Goal: Transaction & Acquisition: Download file/media

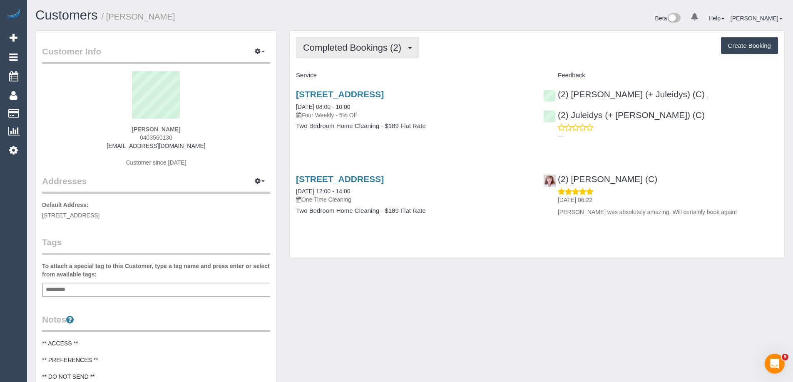
click at [352, 54] on button "Completed Bookings (2)" at bounding box center [357, 47] width 123 height 21
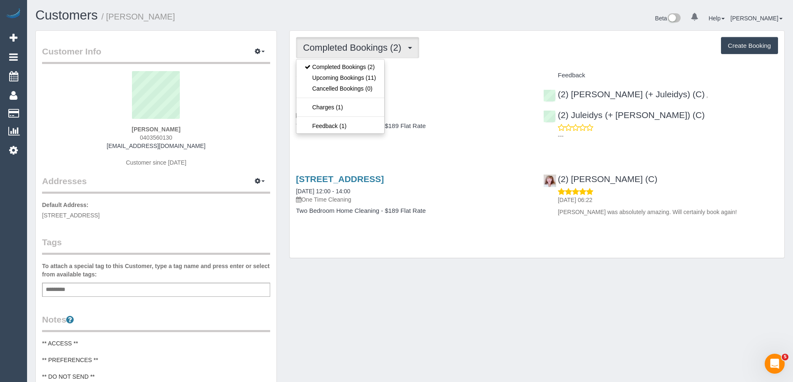
click at [493, 53] on div "Completed Bookings (2) Completed Bookings (2) Upcoming Bookings (11) Cancelled …" at bounding box center [537, 47] width 482 height 21
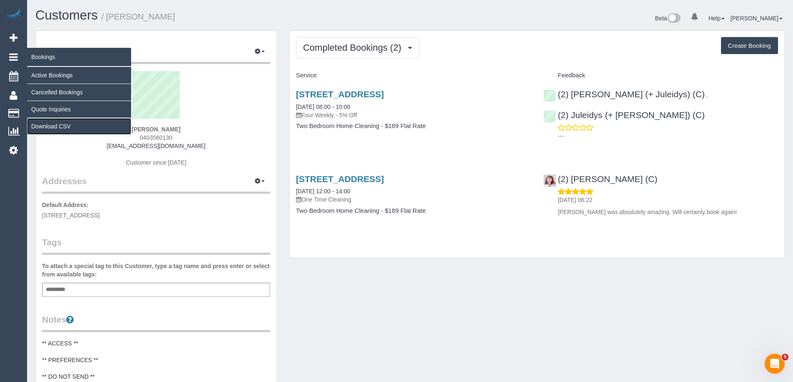
click at [70, 127] on link "Download CSV" at bounding box center [79, 126] width 104 height 17
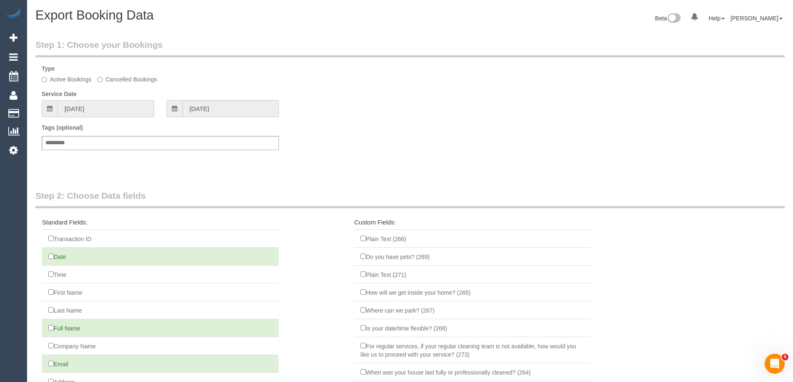
click at [121, 107] on input "[DATE]" at bounding box center [105, 108] width 97 height 17
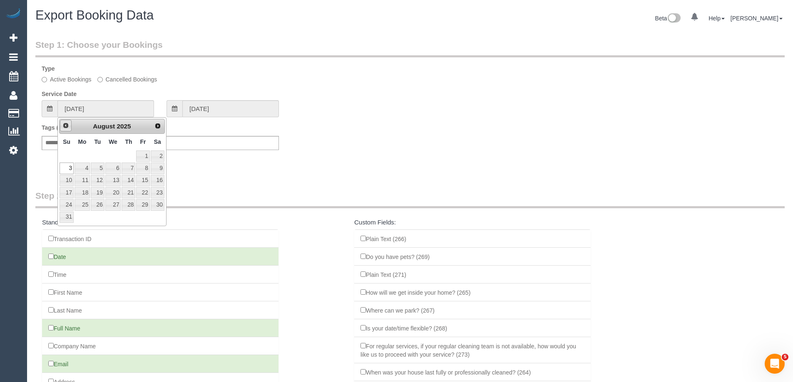
click at [68, 129] on span "Prev" at bounding box center [65, 125] width 7 height 7
click at [67, 170] on link "6" at bounding box center [67, 168] width 14 height 11
type input "[DATE]"
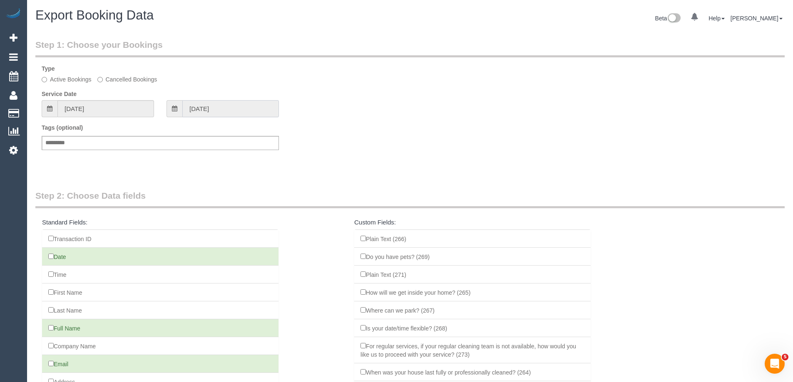
click at [230, 110] on input "[DATE]" at bounding box center [230, 108] width 97 height 17
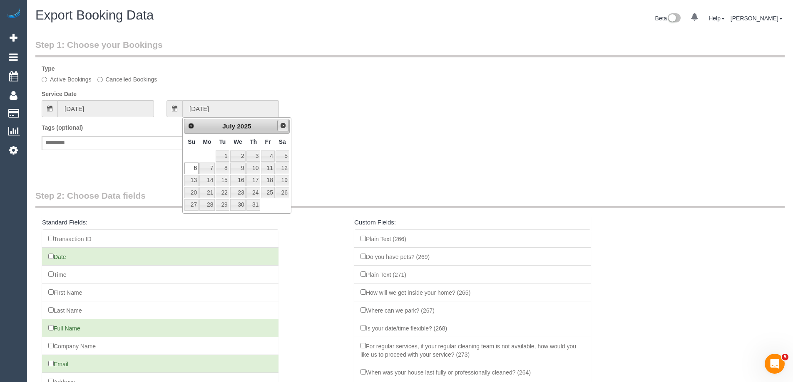
click at [285, 125] on span "Next" at bounding box center [283, 125] width 7 height 7
click at [208, 170] on link "4" at bounding box center [206, 168] width 15 height 11
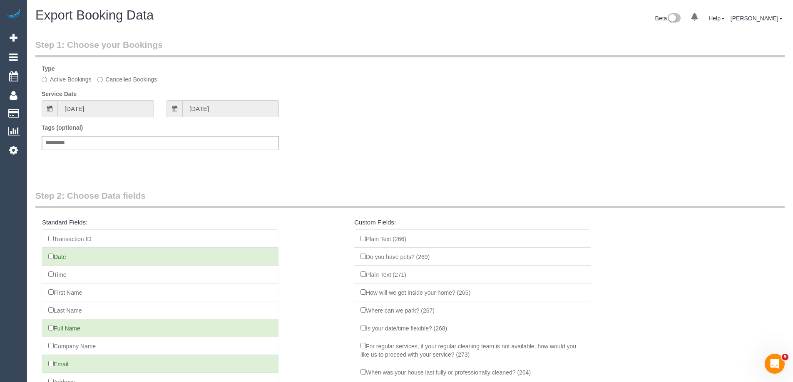
click at [120, 104] on input "[DATE]" at bounding box center [105, 108] width 97 height 17
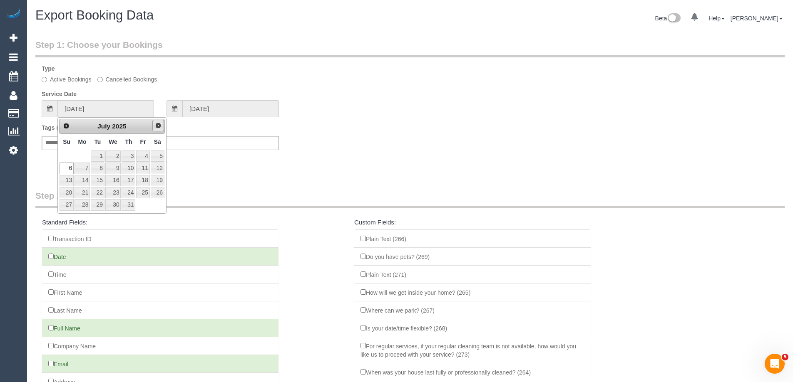
click at [159, 129] on span "Next" at bounding box center [158, 125] width 7 height 7
click at [253, 105] on input "[DATE]" at bounding box center [230, 108] width 97 height 17
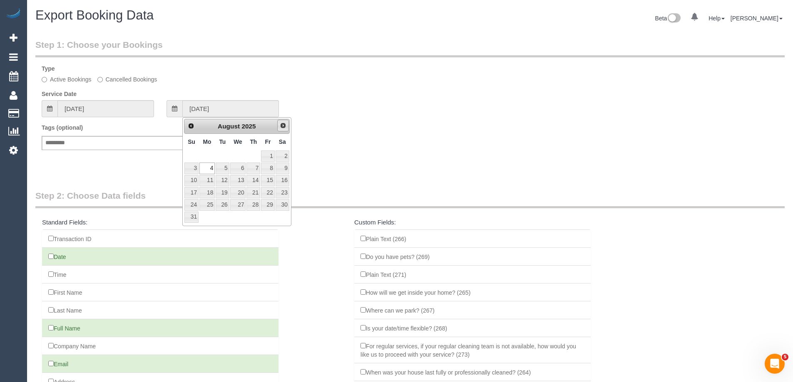
click at [283, 128] on span "Next" at bounding box center [283, 125] width 7 height 7
click at [207, 156] on link "1" at bounding box center [206, 156] width 15 height 11
type input "[DATE]"
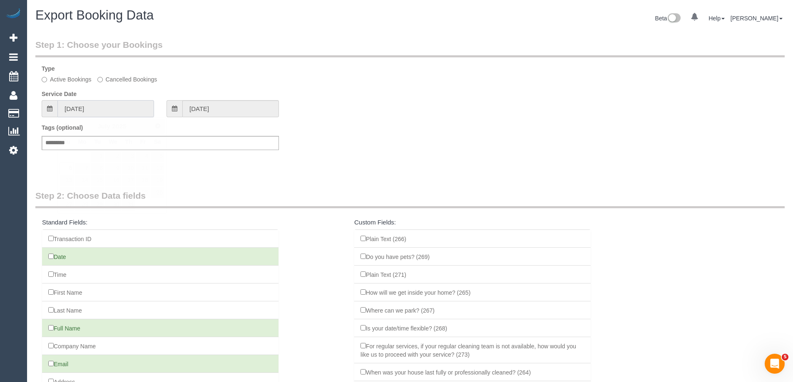
drag, startPoint x: 104, startPoint y: 107, endPoint x: 148, endPoint y: 112, distance: 44.3
click at [104, 107] on input "[DATE]" at bounding box center [105, 108] width 97 height 17
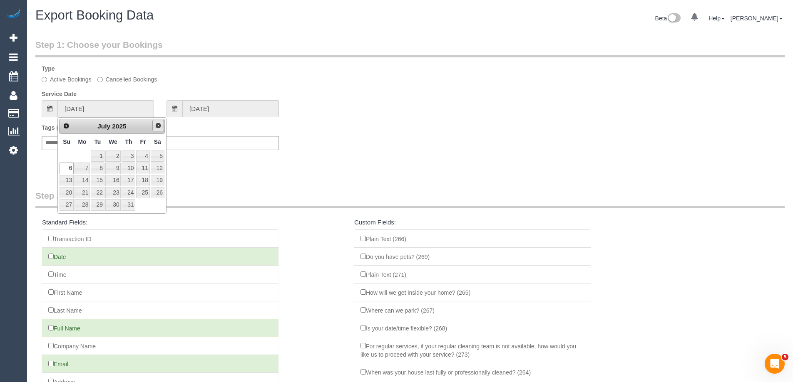
click at [160, 120] on link "Next" at bounding box center [158, 126] width 12 height 12
click at [99, 170] on link "5" at bounding box center [97, 168] width 13 height 11
type input "[DATE]"
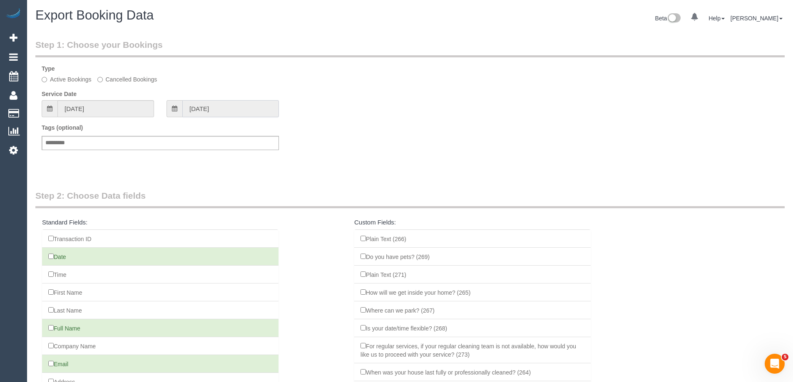
click at [256, 113] on input "[DATE]" at bounding box center [230, 108] width 97 height 17
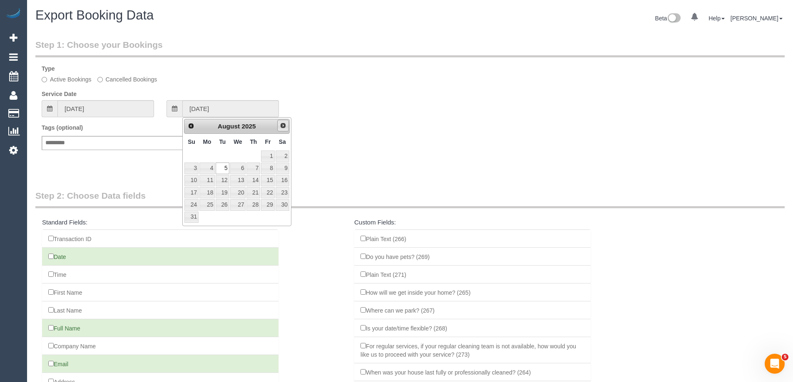
click at [285, 128] on span "Next" at bounding box center [283, 125] width 7 height 7
click at [211, 157] on link "1" at bounding box center [206, 156] width 15 height 11
type input "[DATE]"
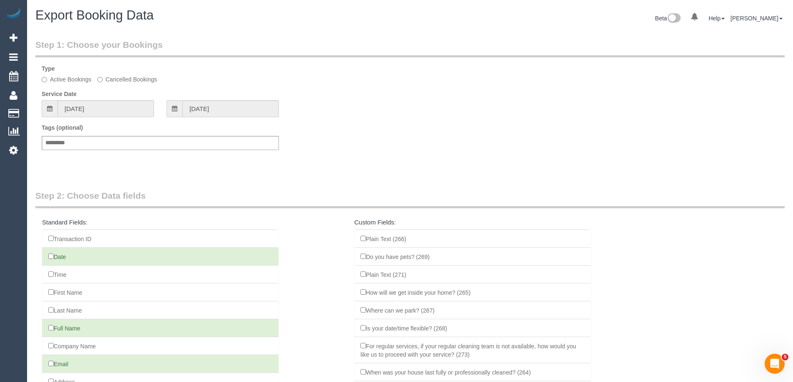
click at [225, 168] on div "Step 1: Choose your Bookings Type Active Bookings Cancelled Bookings Service Da…" at bounding box center [410, 105] width 762 height 151
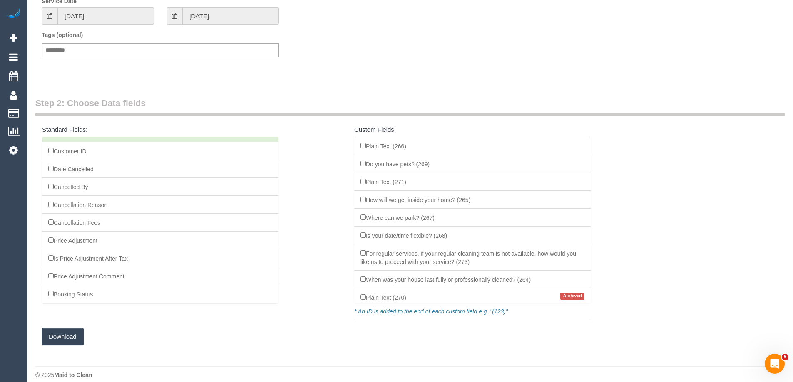
scroll to position [102, 0]
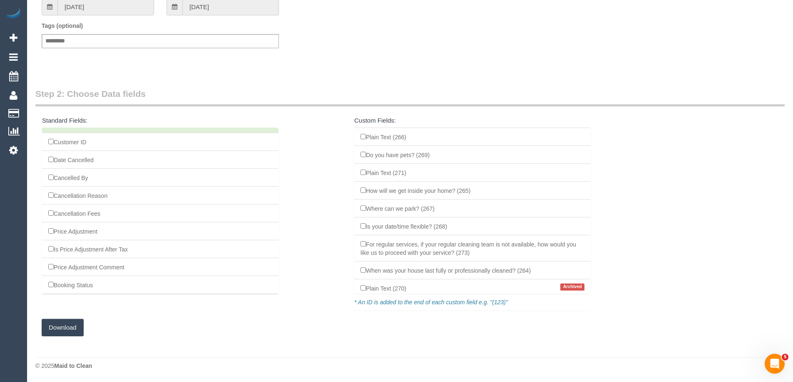
click at [65, 325] on button "Download" at bounding box center [63, 327] width 42 height 17
